Goal: Navigation & Orientation: Find specific page/section

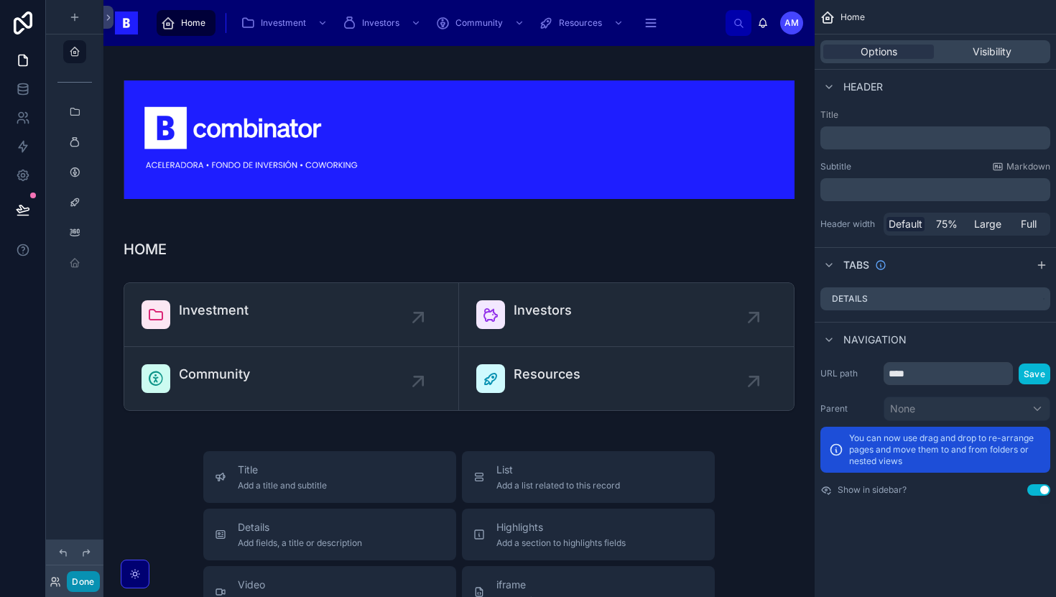
click at [83, 590] on button "Done" at bounding box center [83, 581] width 32 height 21
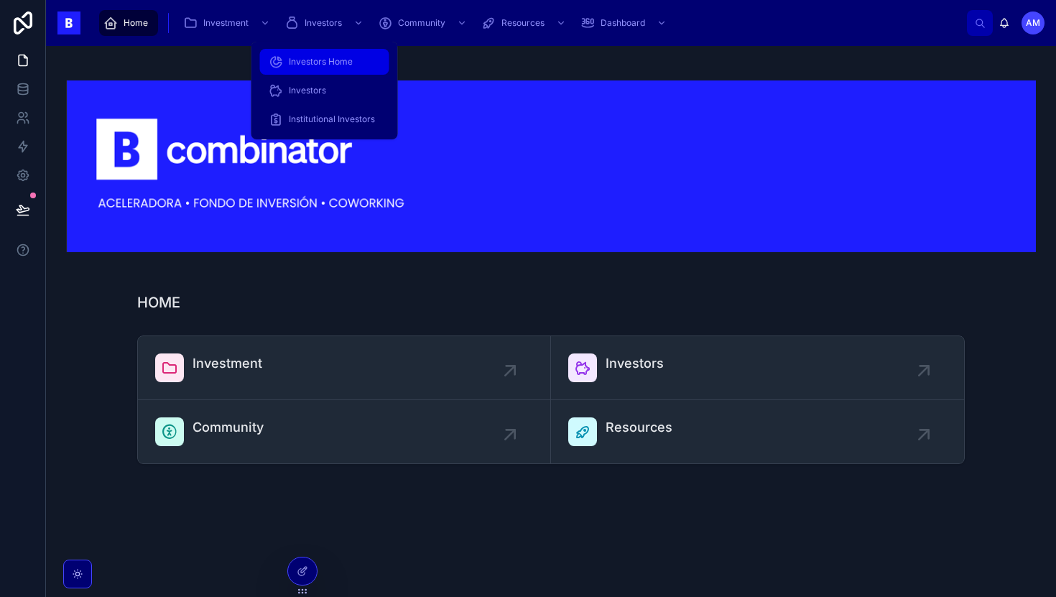
click at [310, 64] on span "Investors Home" at bounding box center [321, 61] width 64 height 11
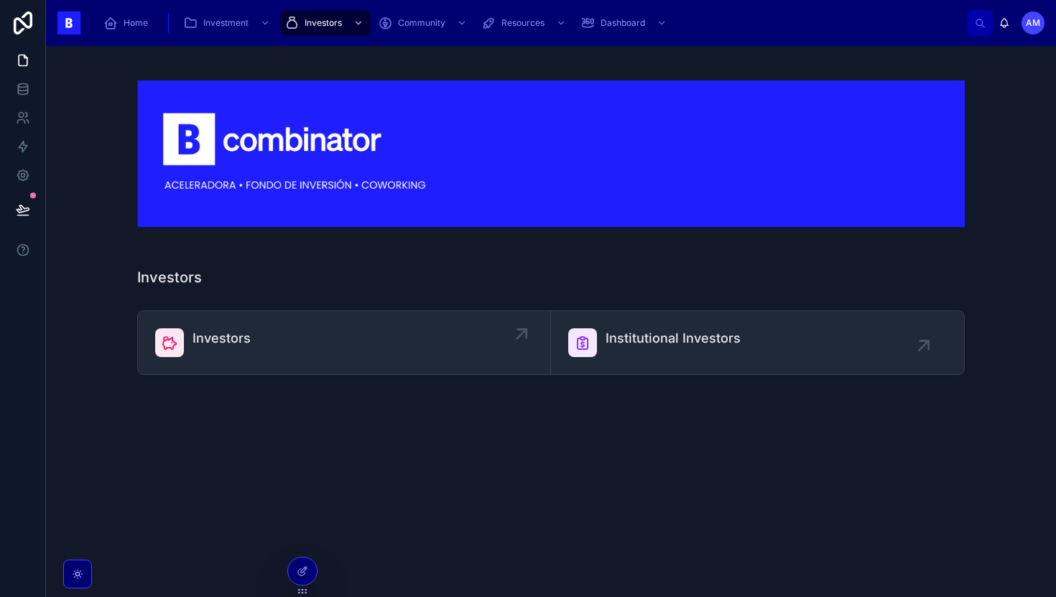
click at [396, 359] on link "Investors" at bounding box center [344, 342] width 413 height 63
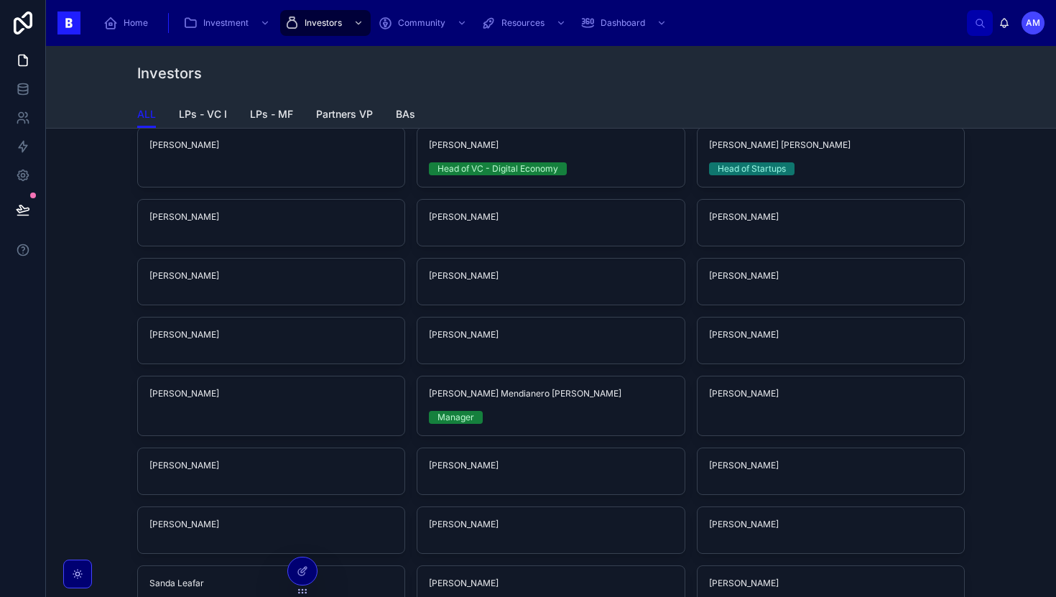
scroll to position [1261, 0]
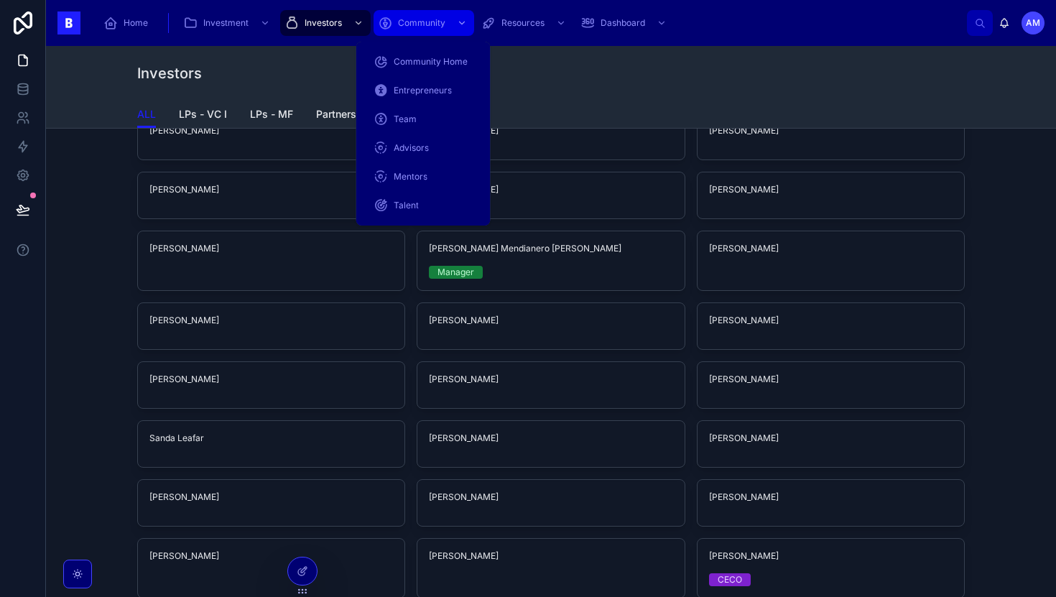
click at [435, 28] on span "Community" at bounding box center [421, 22] width 47 height 11
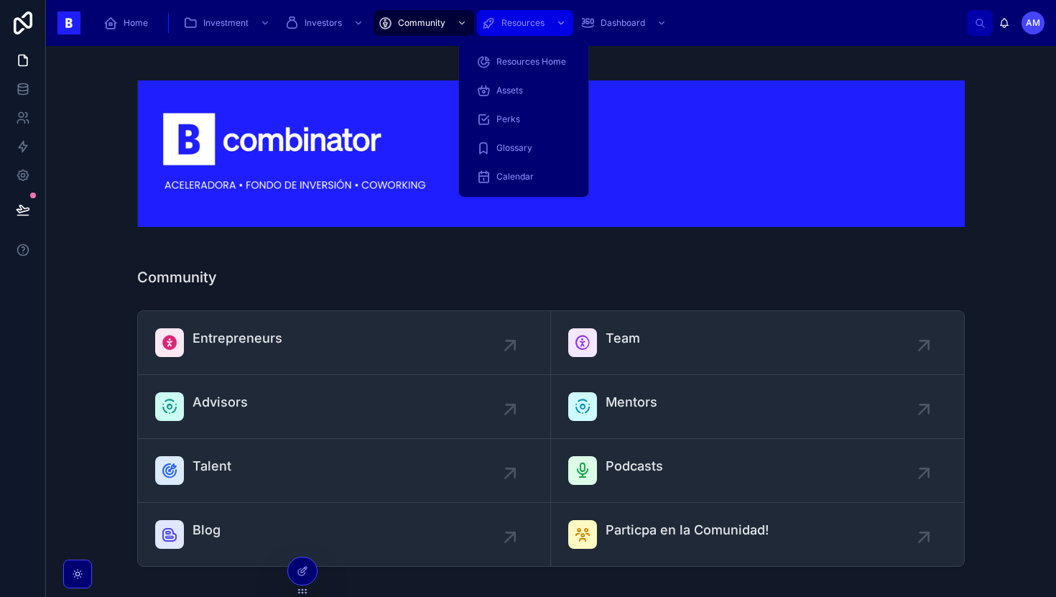
click at [493, 23] on icon "scrollable content" at bounding box center [488, 23] width 14 height 14
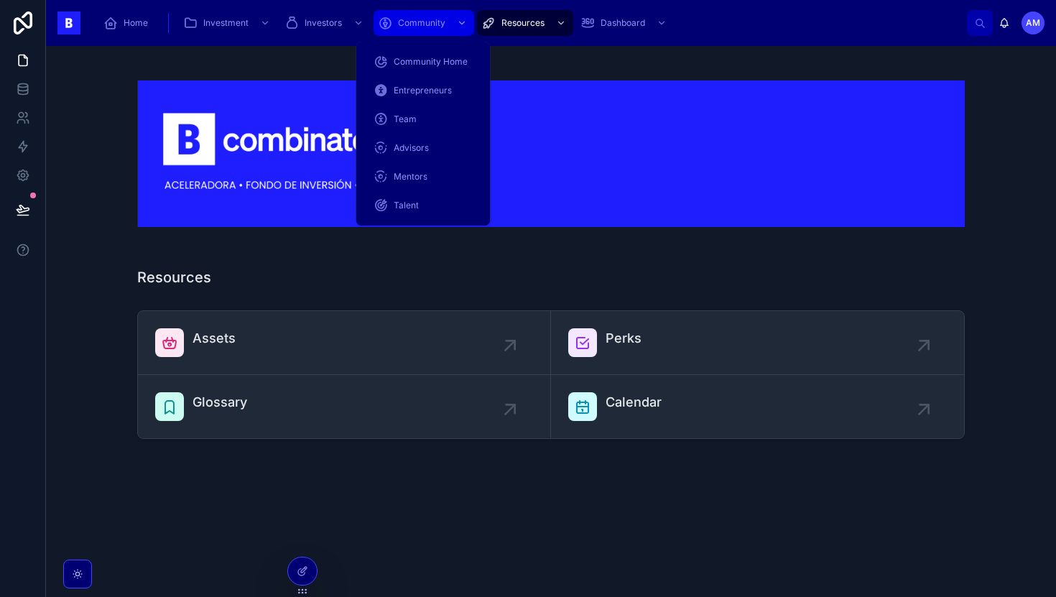
click at [429, 24] on span "Community" at bounding box center [421, 22] width 47 height 11
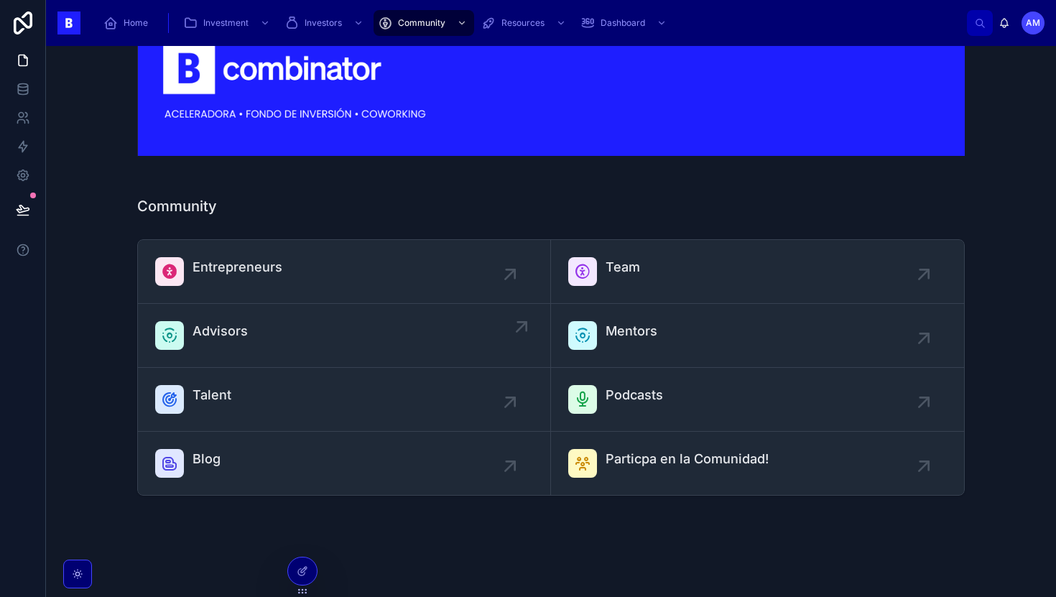
scroll to position [90, 0]
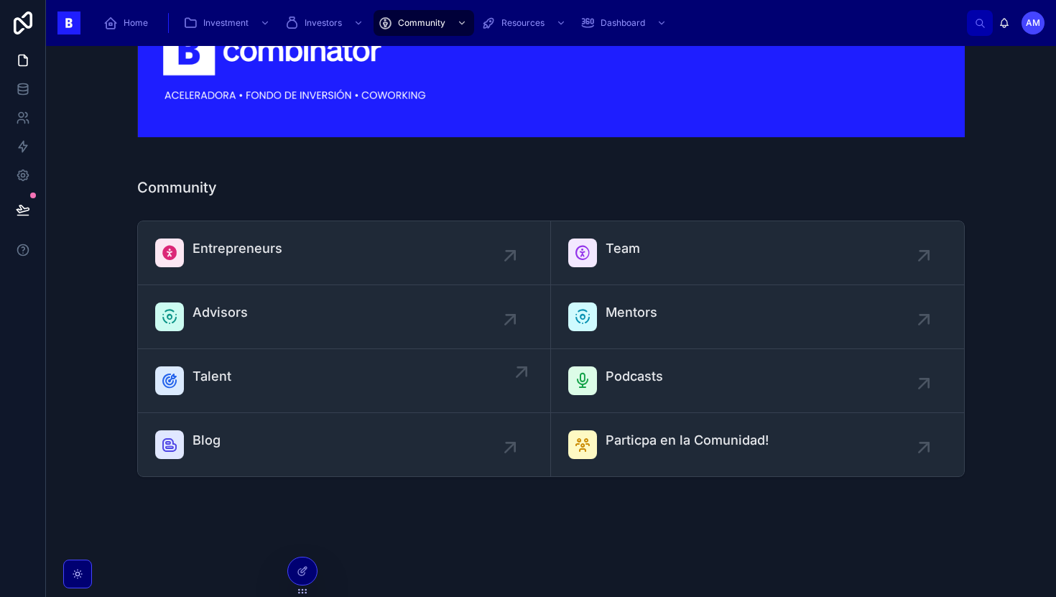
click at [312, 386] on div "Talent" at bounding box center [344, 380] width 378 height 29
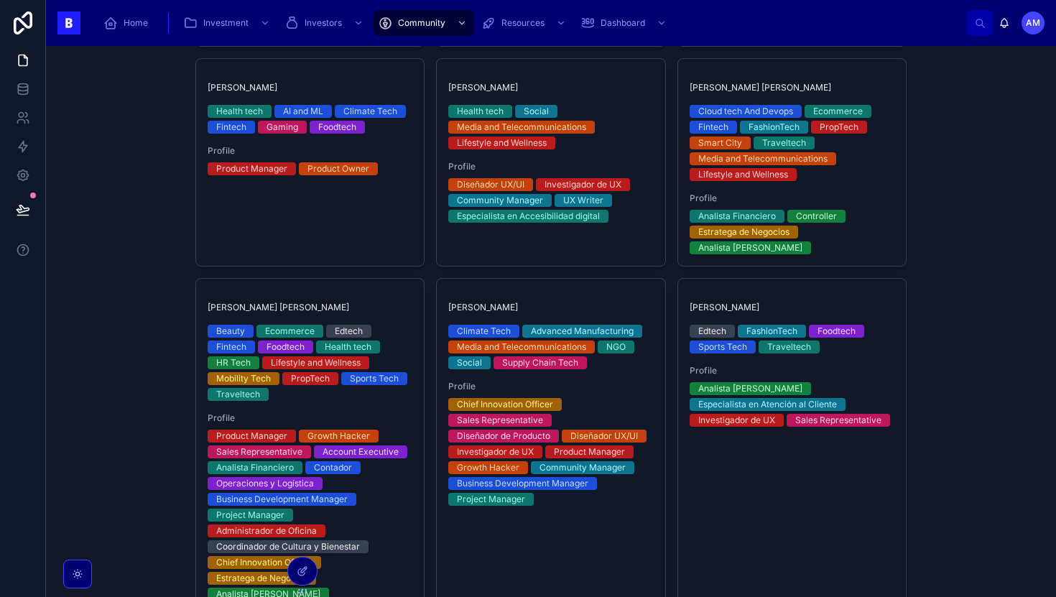
scroll to position [1948, 0]
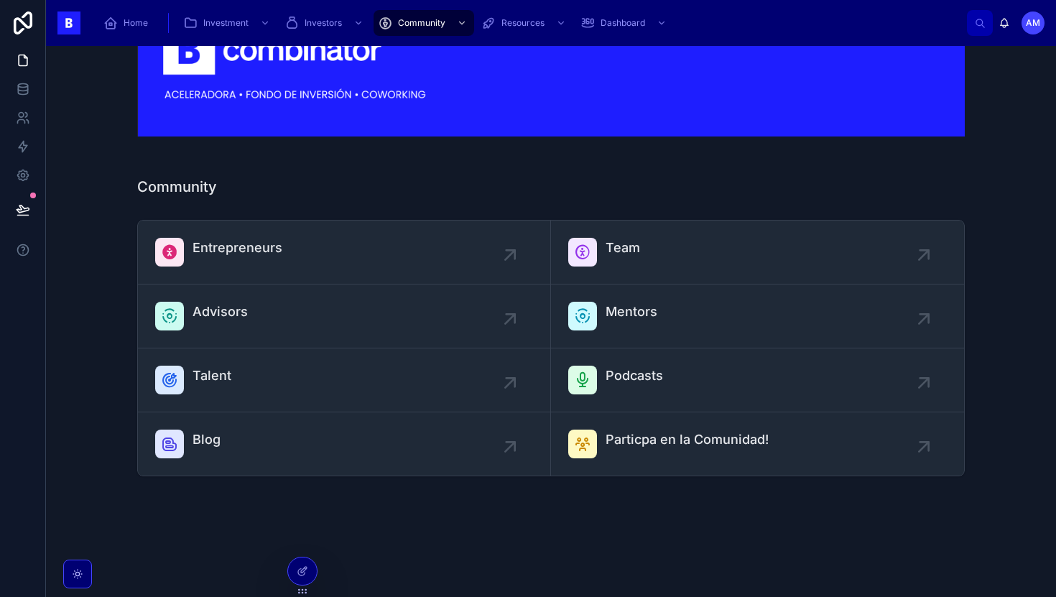
scroll to position [90, 0]
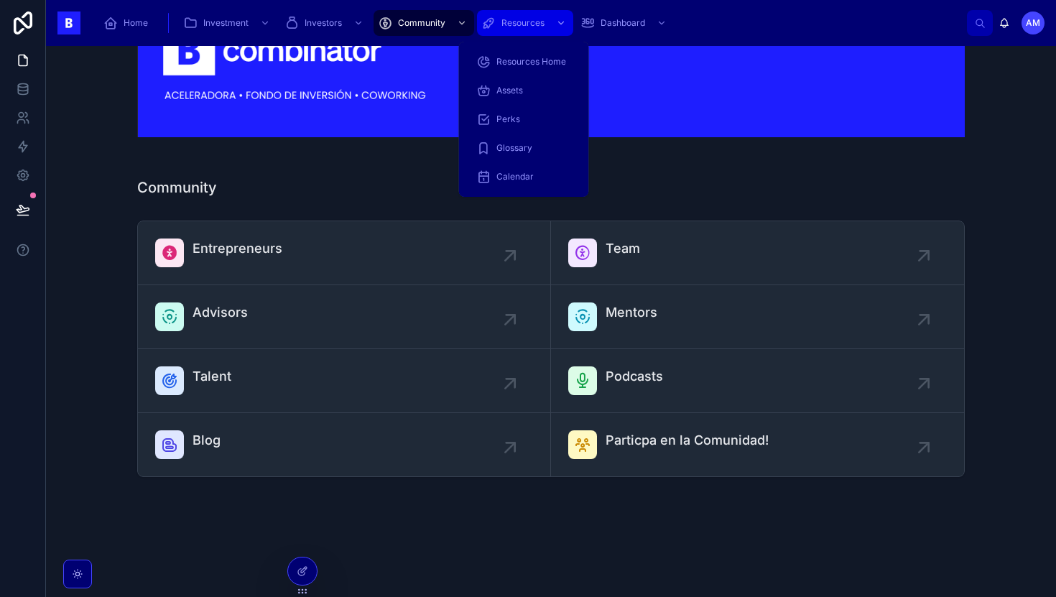
click at [510, 24] on span "Resources" at bounding box center [522, 22] width 43 height 11
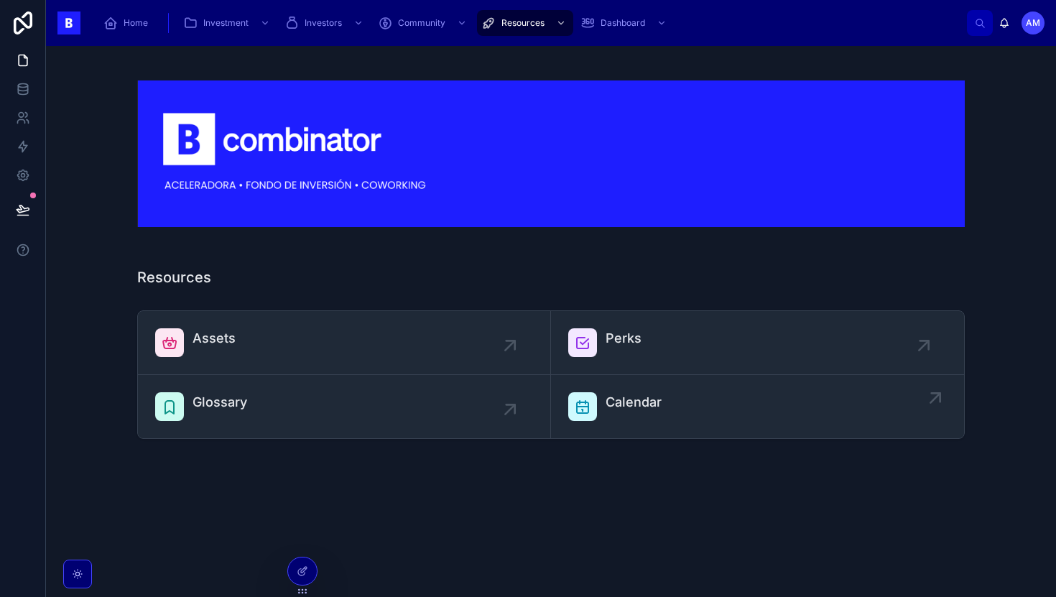
click at [630, 378] on link "Calendar" at bounding box center [757, 406] width 413 height 63
click at [589, 353] on div at bounding box center [582, 342] width 29 height 29
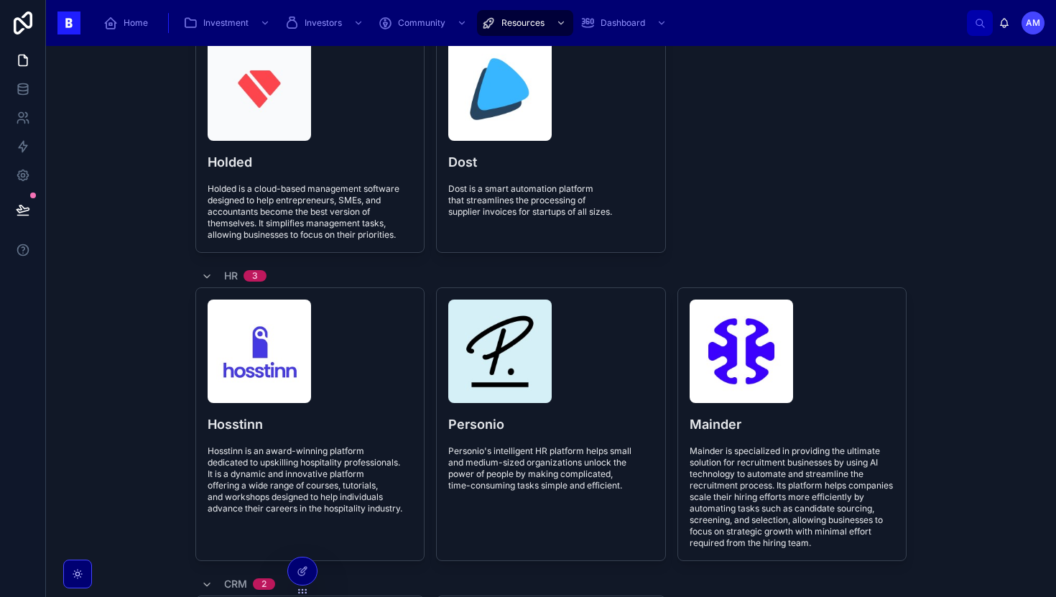
scroll to position [1986, 0]
